Goal: Task Accomplishment & Management: Manage account settings

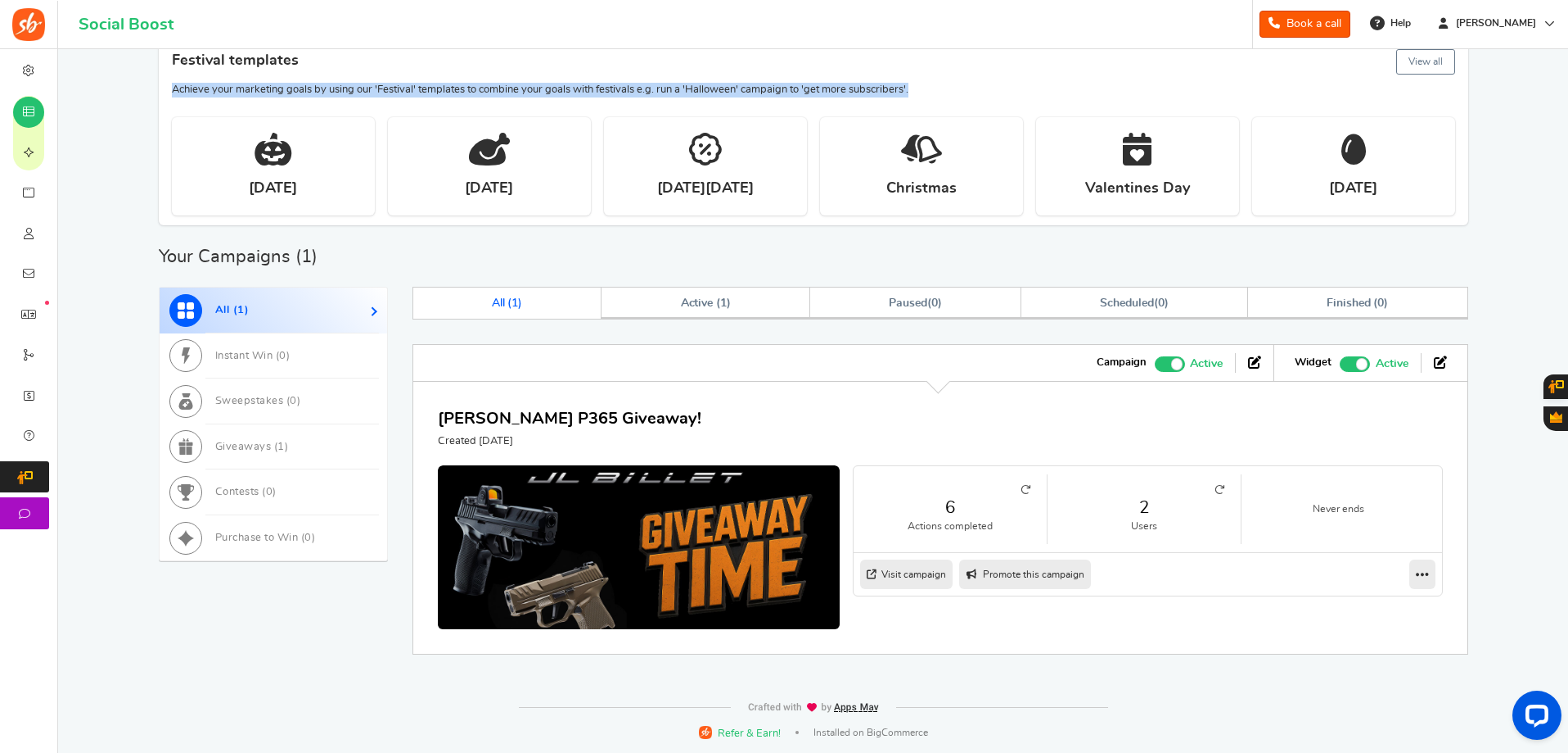
drag, startPoint x: 923, startPoint y: 88, endPoint x: 173, endPoint y: 87, distance: 750.0
click at [173, 87] on p "Achieve your marketing goals by using our 'Festival' templates to combine your …" at bounding box center [813, 90] width 1284 height 15
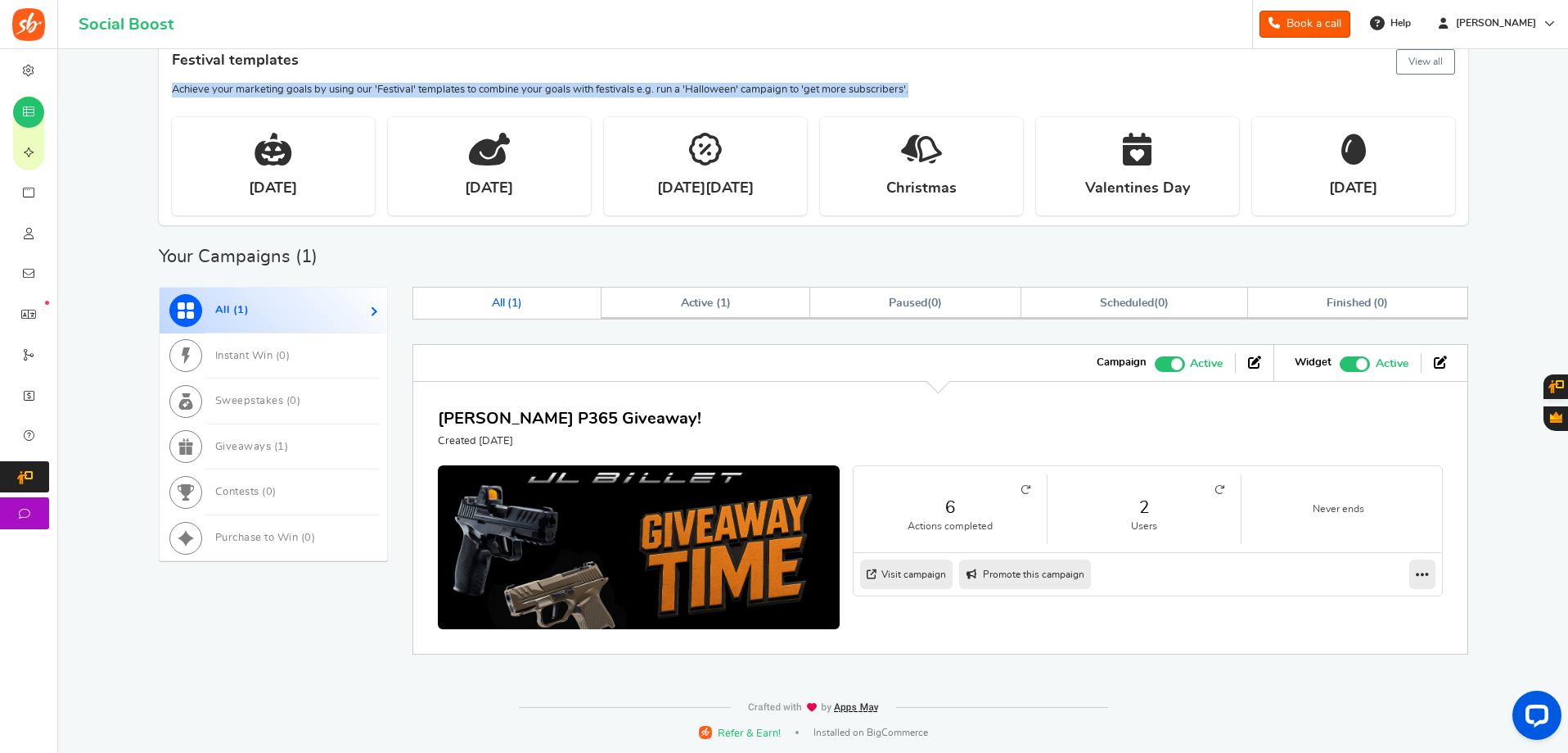
click at [173, 87] on p "Achieve your marketing goals by using our 'Festival' templates to combine your …" at bounding box center [813, 90] width 1284 height 15
drag, startPoint x: 169, startPoint y: 87, endPoint x: 930, endPoint y: 88, distance: 761.0
click at [930, 88] on div "Festival templates View all Achieve your marketing goals by using our 'Festival…" at bounding box center [813, 67] width 1310 height 62
click at [930, 88] on p "Achieve your marketing goals by using our 'Festival' templates to combine your …" at bounding box center [813, 90] width 1284 height 15
click at [1214, 490] on icon at bounding box center [1219, 490] width 10 height 10
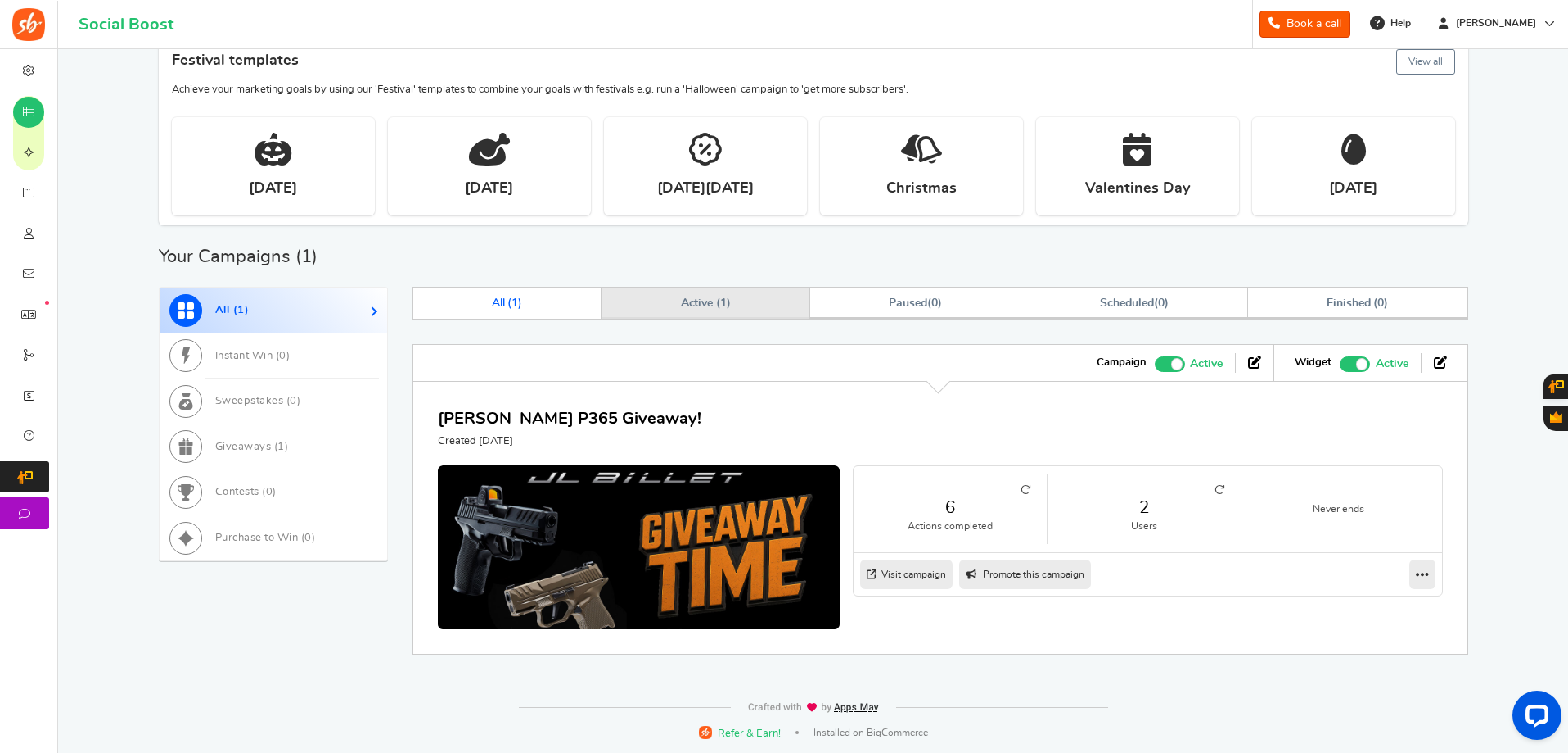
click at [657, 301] on link "Active ( 1 )" at bounding box center [705, 302] width 208 height 31
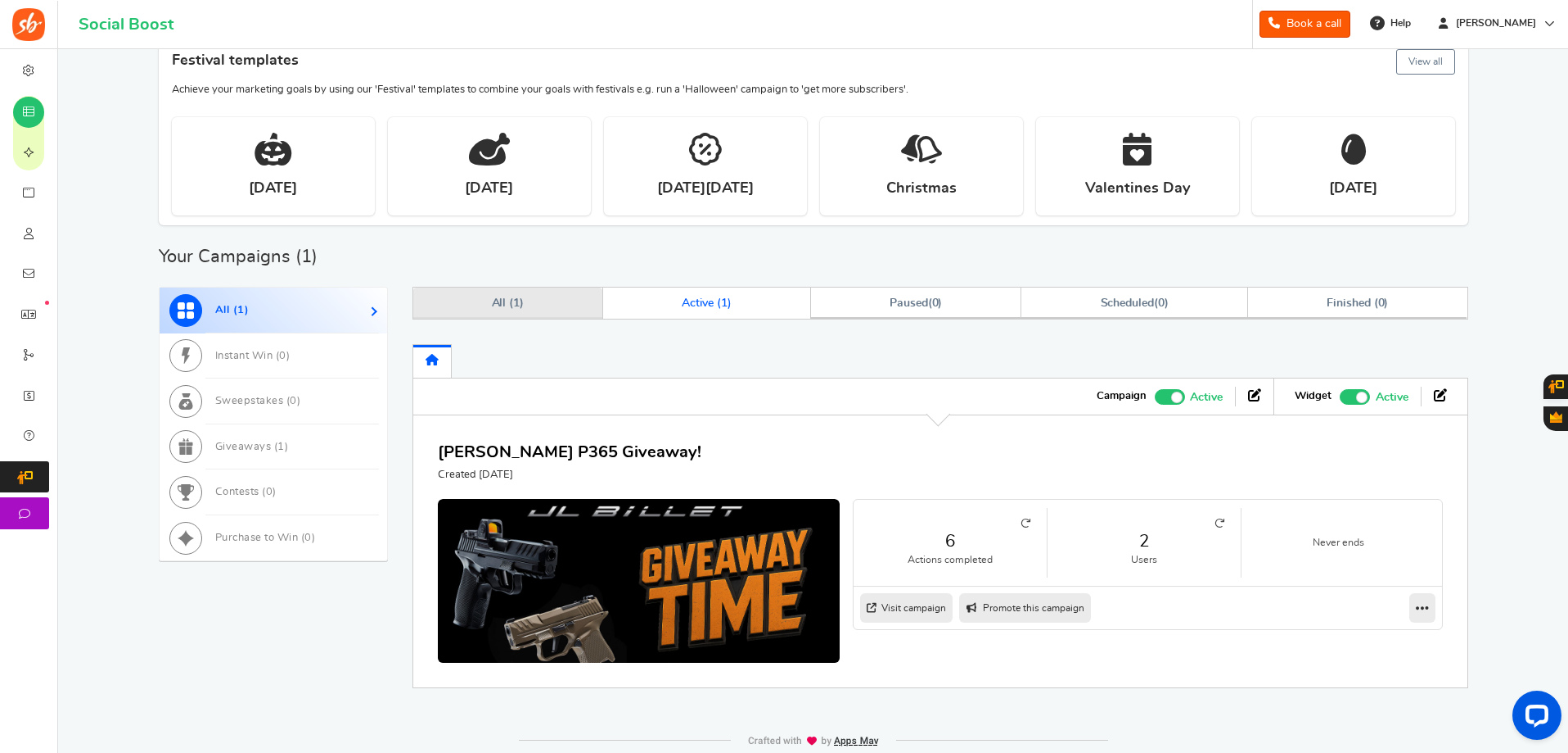
click at [577, 309] on link "All ( 1 )" at bounding box center [508, 302] width 190 height 31
click at [277, 299] on link "All ( 1 )" at bounding box center [273, 310] width 227 height 46
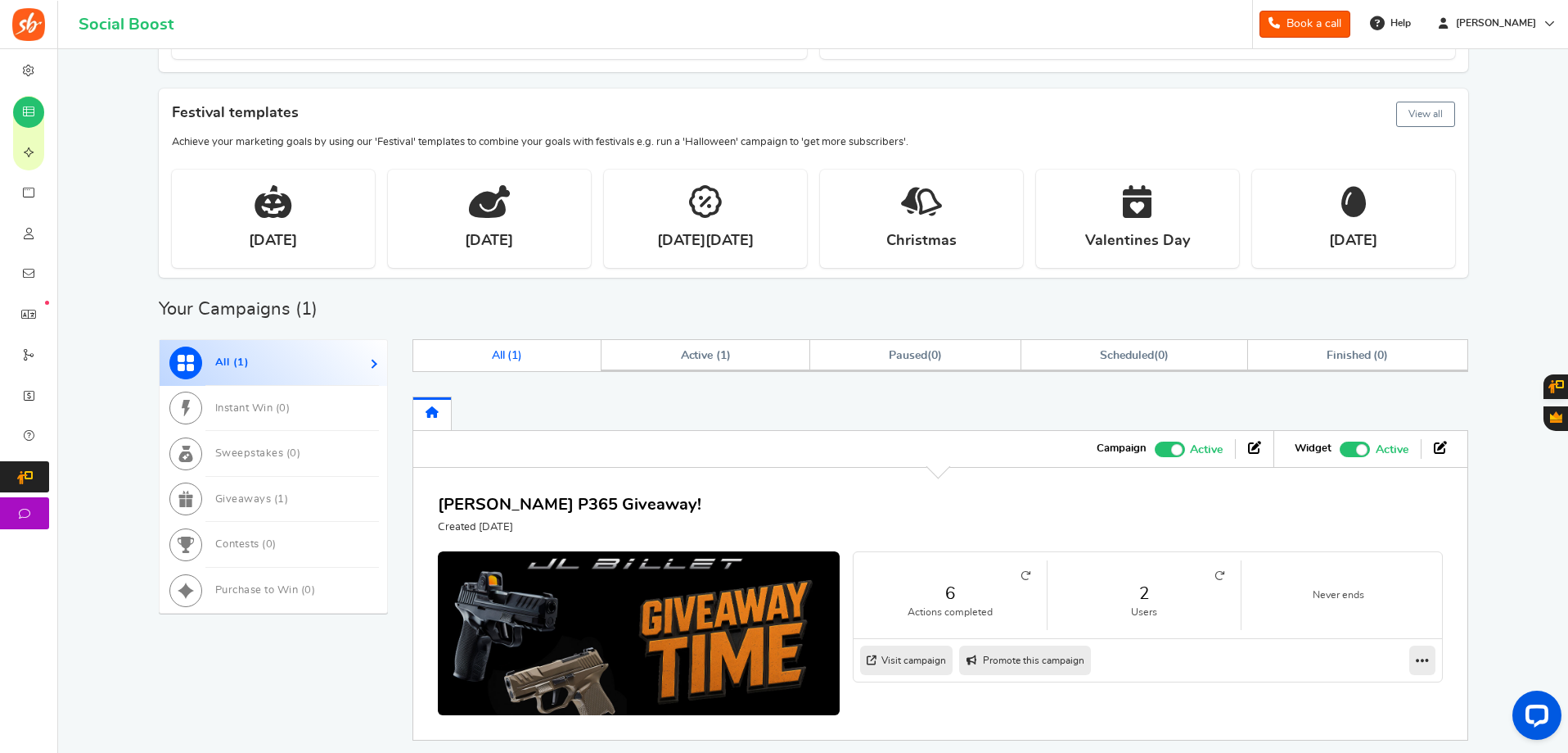
scroll to position [207, 0]
